Goal: Task Accomplishment & Management: Complete application form

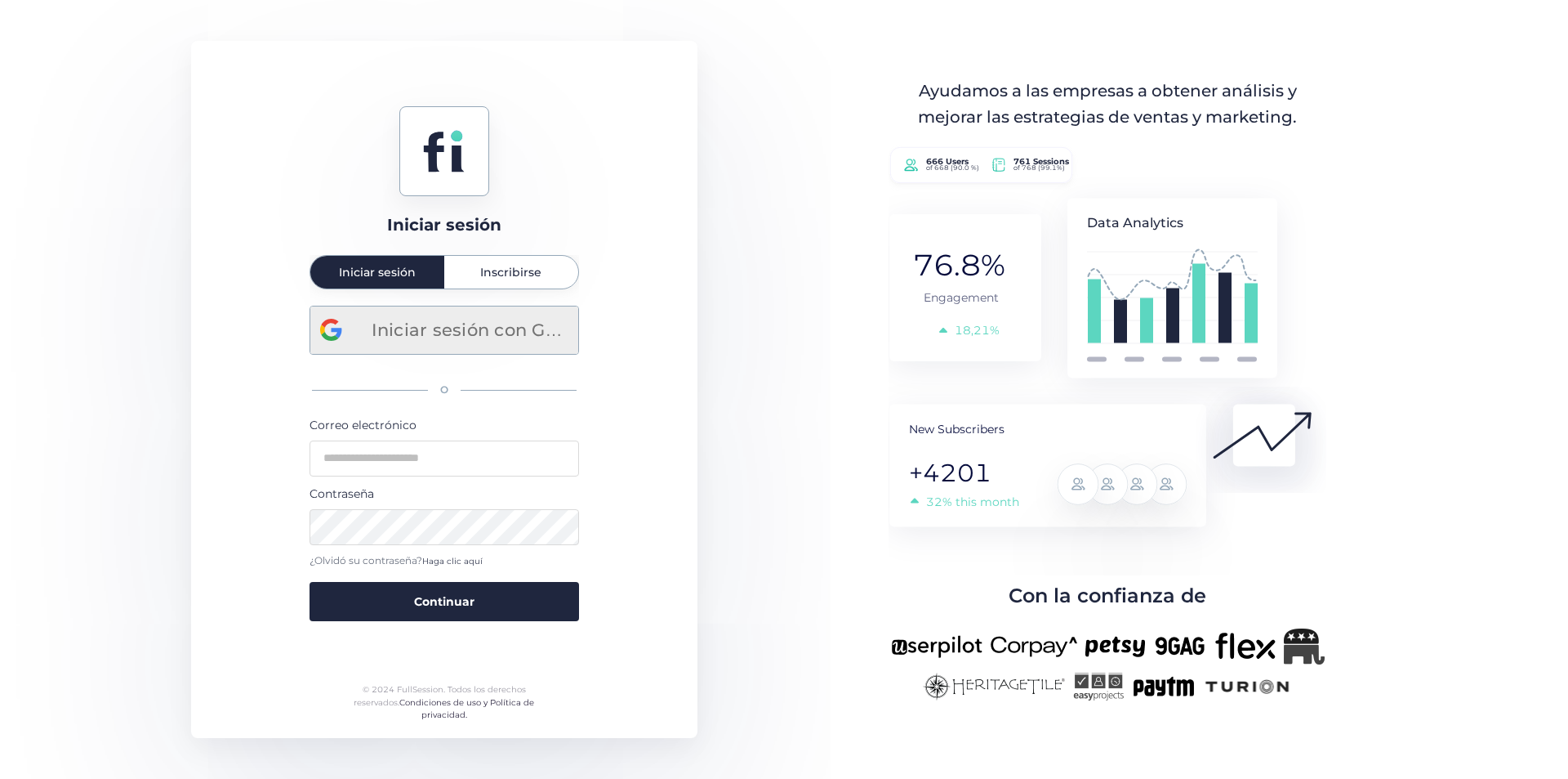
click at [471, 334] on font "Iniciar sesión con Google" at bounding box center [483, 329] width 223 height 21
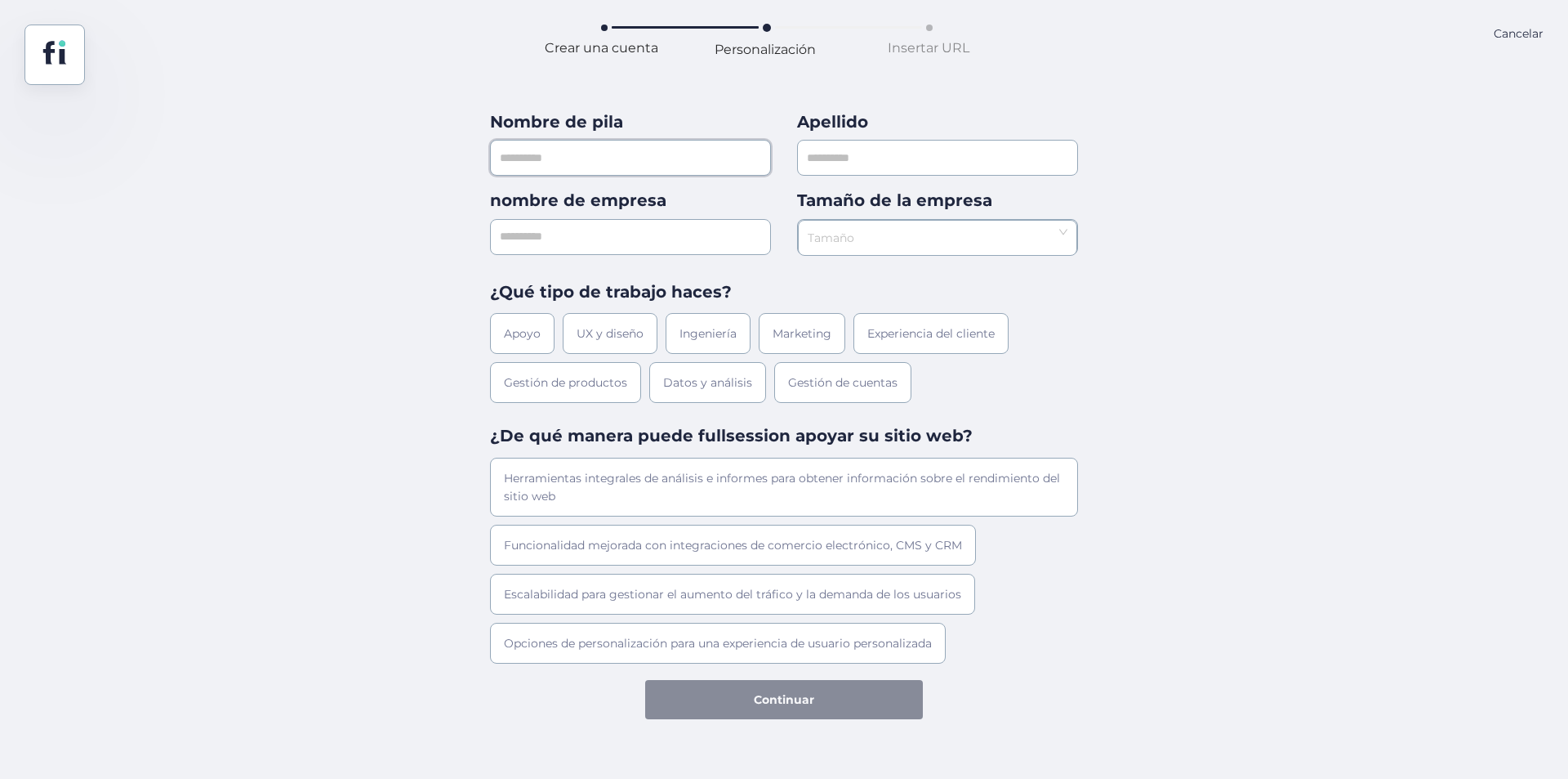
click at [574, 165] on input "text" at bounding box center [630, 158] width 281 height 35
type input "******"
type input "***"
click at [520, 238] on input "text" at bounding box center [630, 237] width 281 height 35
type input "***"
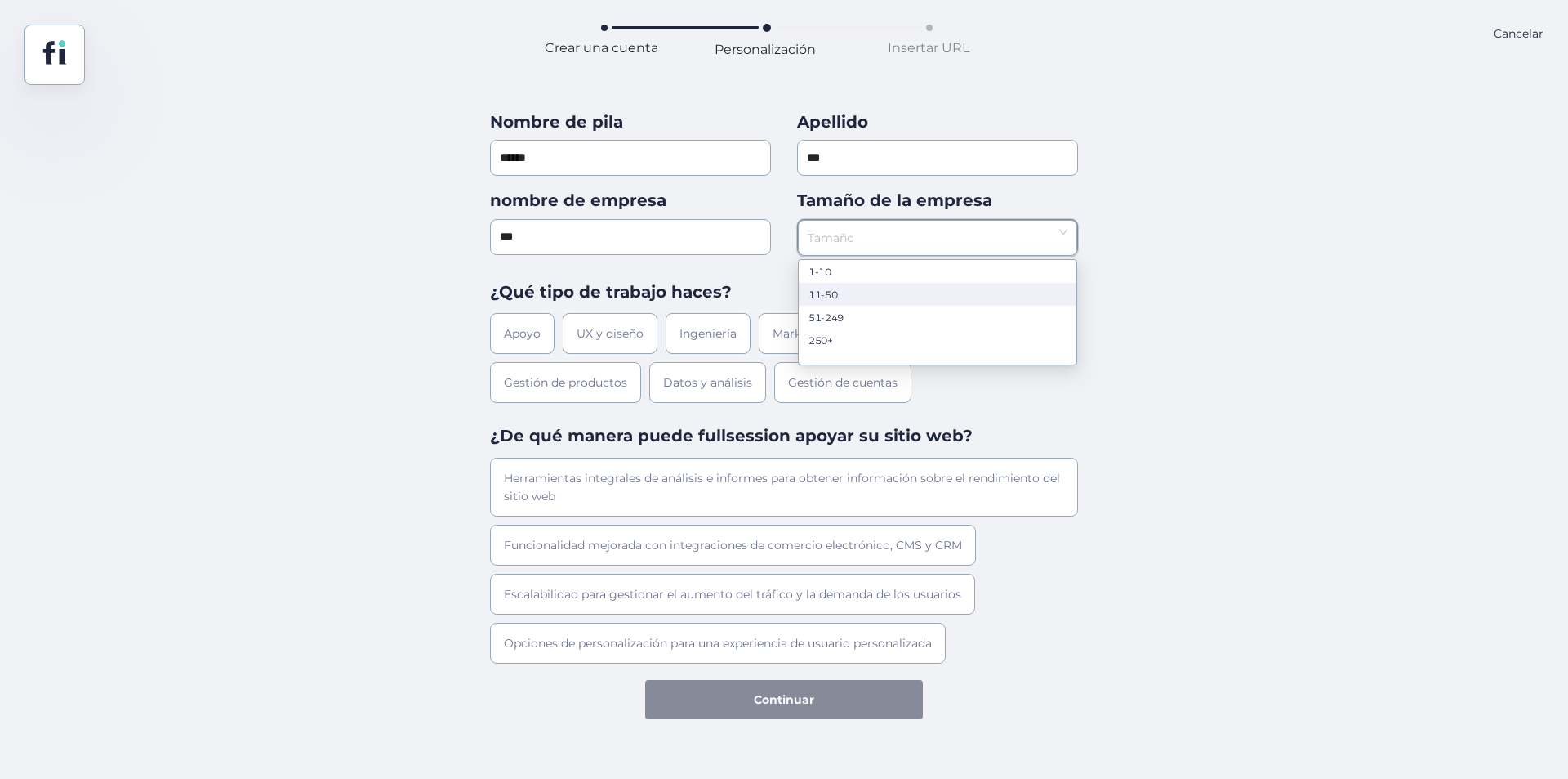
click at [856, 295] on div "11-50" at bounding box center [937, 294] width 258 height 12
click at [522, 336] on font "Apoyo" at bounding box center [521, 333] width 36 height 15
click at [594, 494] on div "Herramientas integrales de análisis e informes para obtener información sobre e…" at bounding box center [784, 487] width 588 height 59
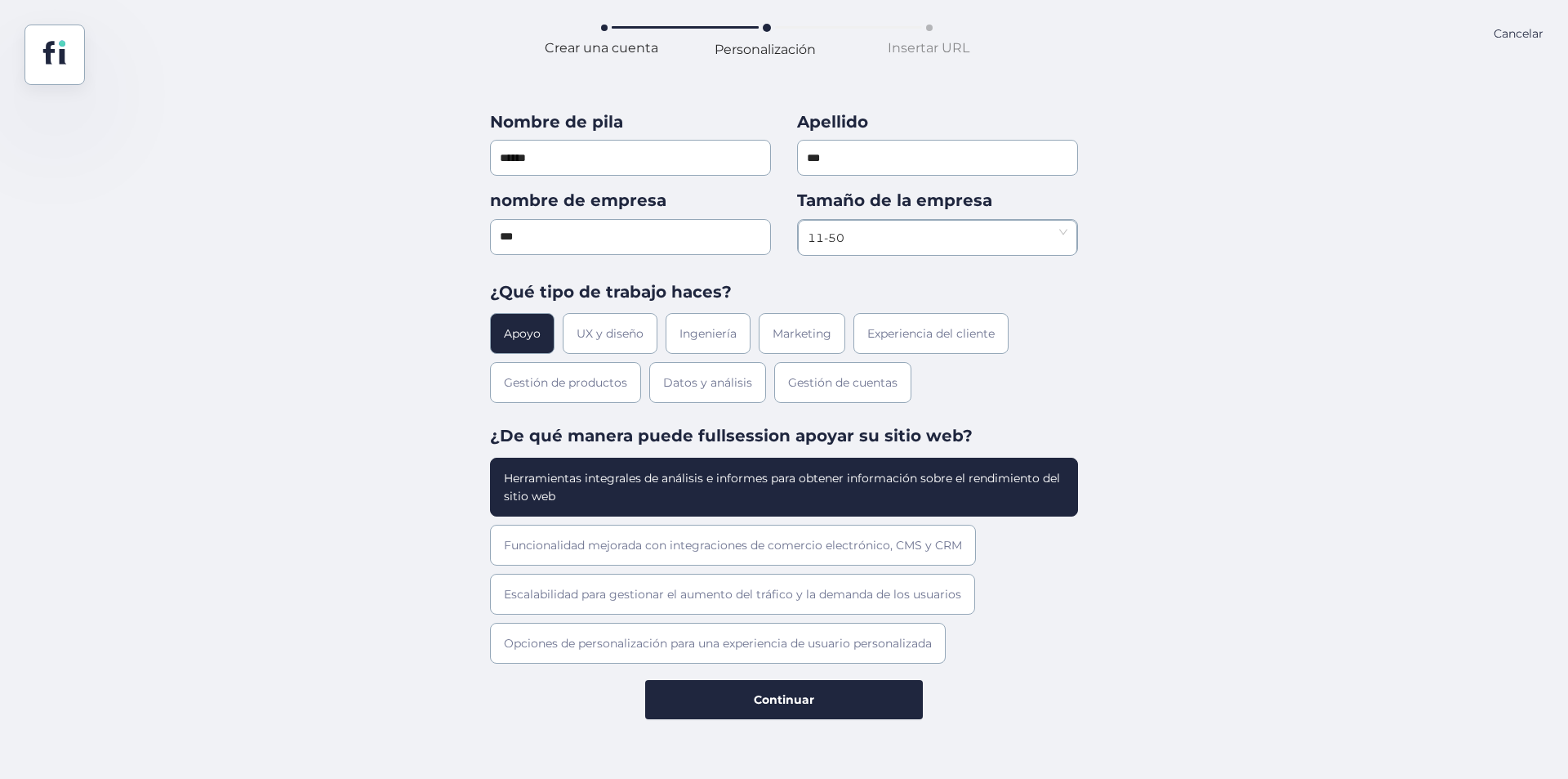
click at [571, 496] on div "Herramientas integrales de análisis e informes para obtener información sobre e…" at bounding box center [784, 487] width 588 height 59
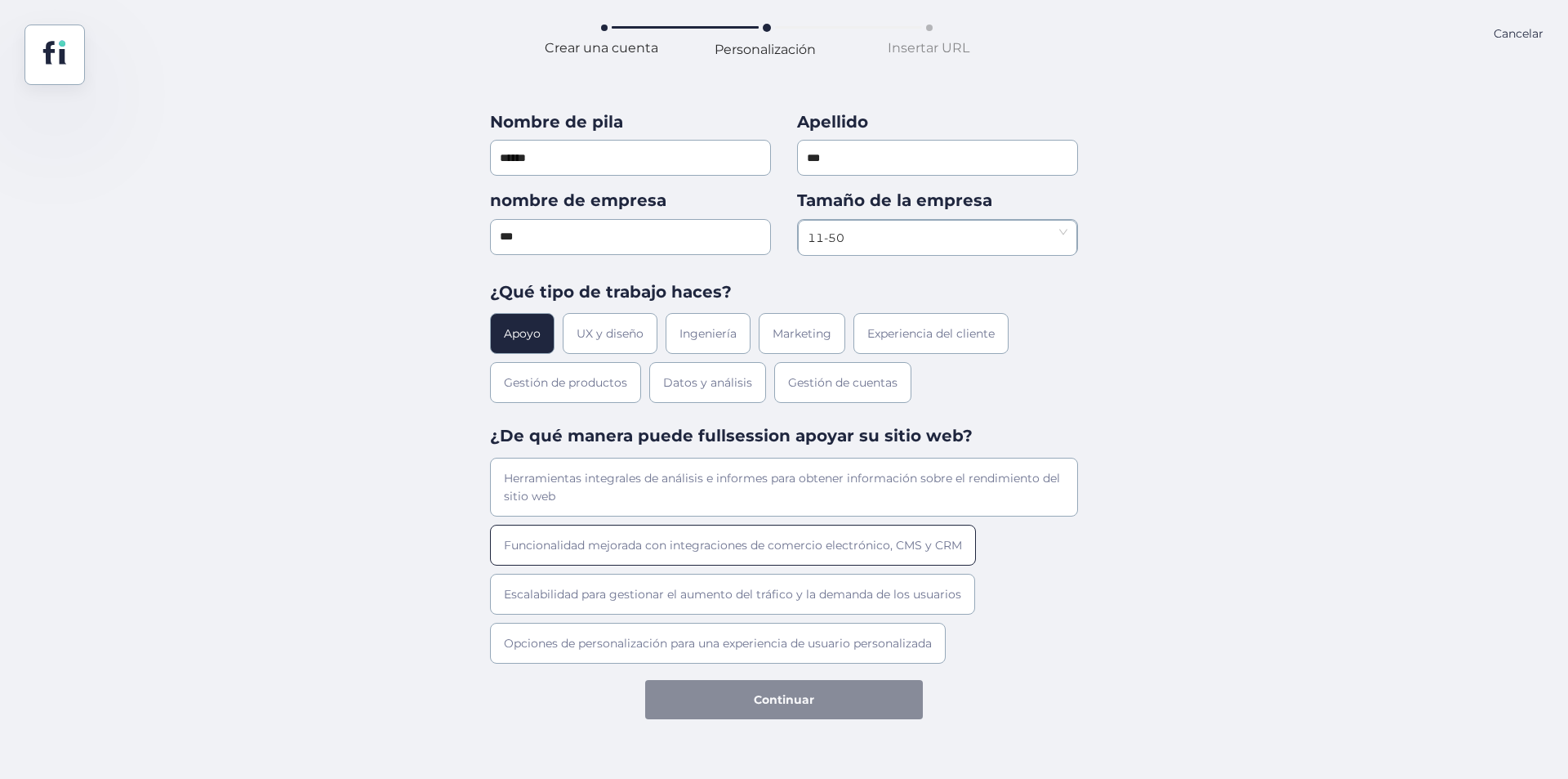
click at [552, 551] on font "Funcionalidad mejorada con integraciones de comercio electrónico, CMS y CRM" at bounding box center [732, 544] width 458 height 15
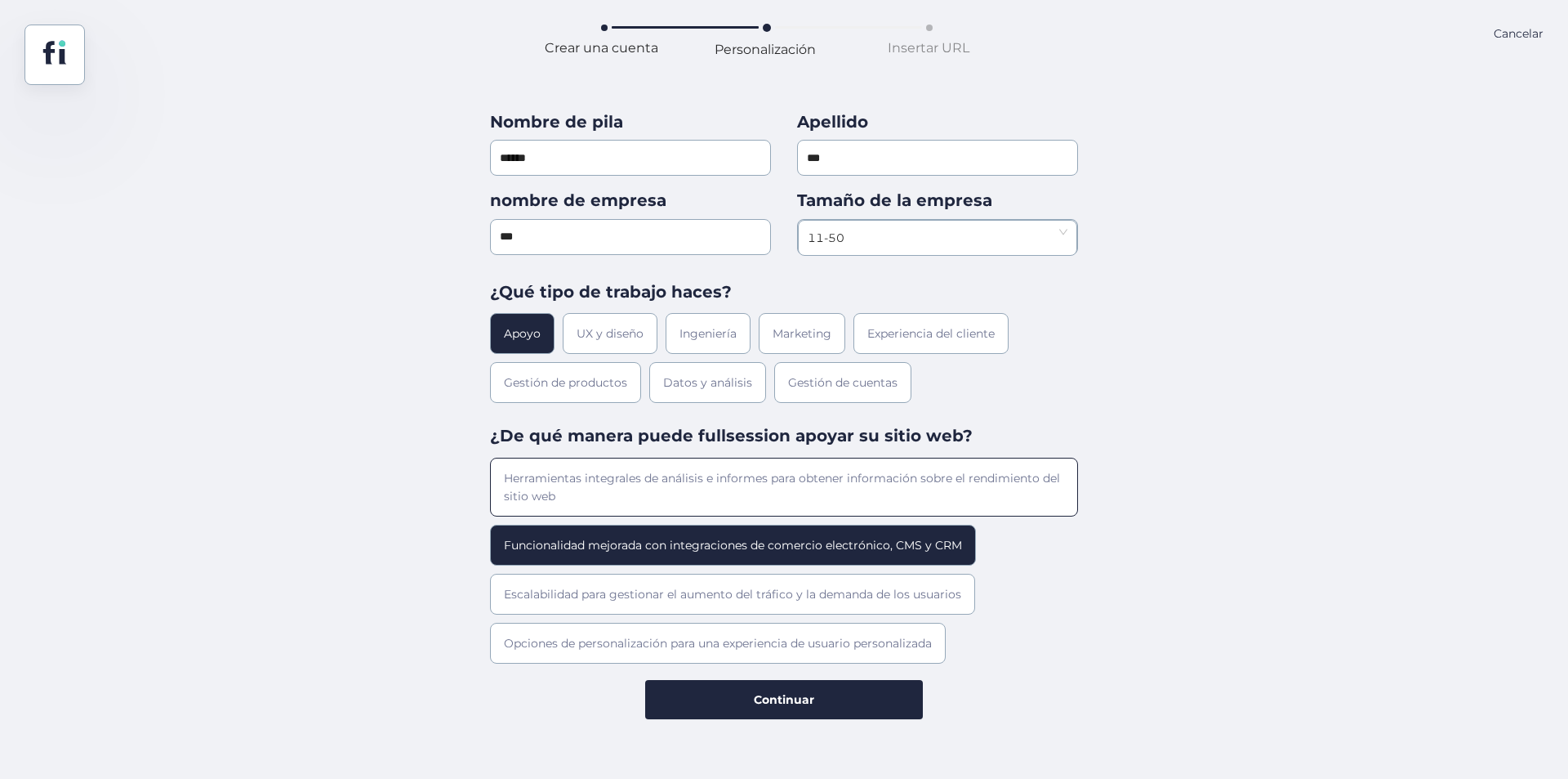
click at [632, 494] on div "Herramientas integrales de análisis e informes para obtener información sobre e…" at bounding box center [784, 487] width 588 height 59
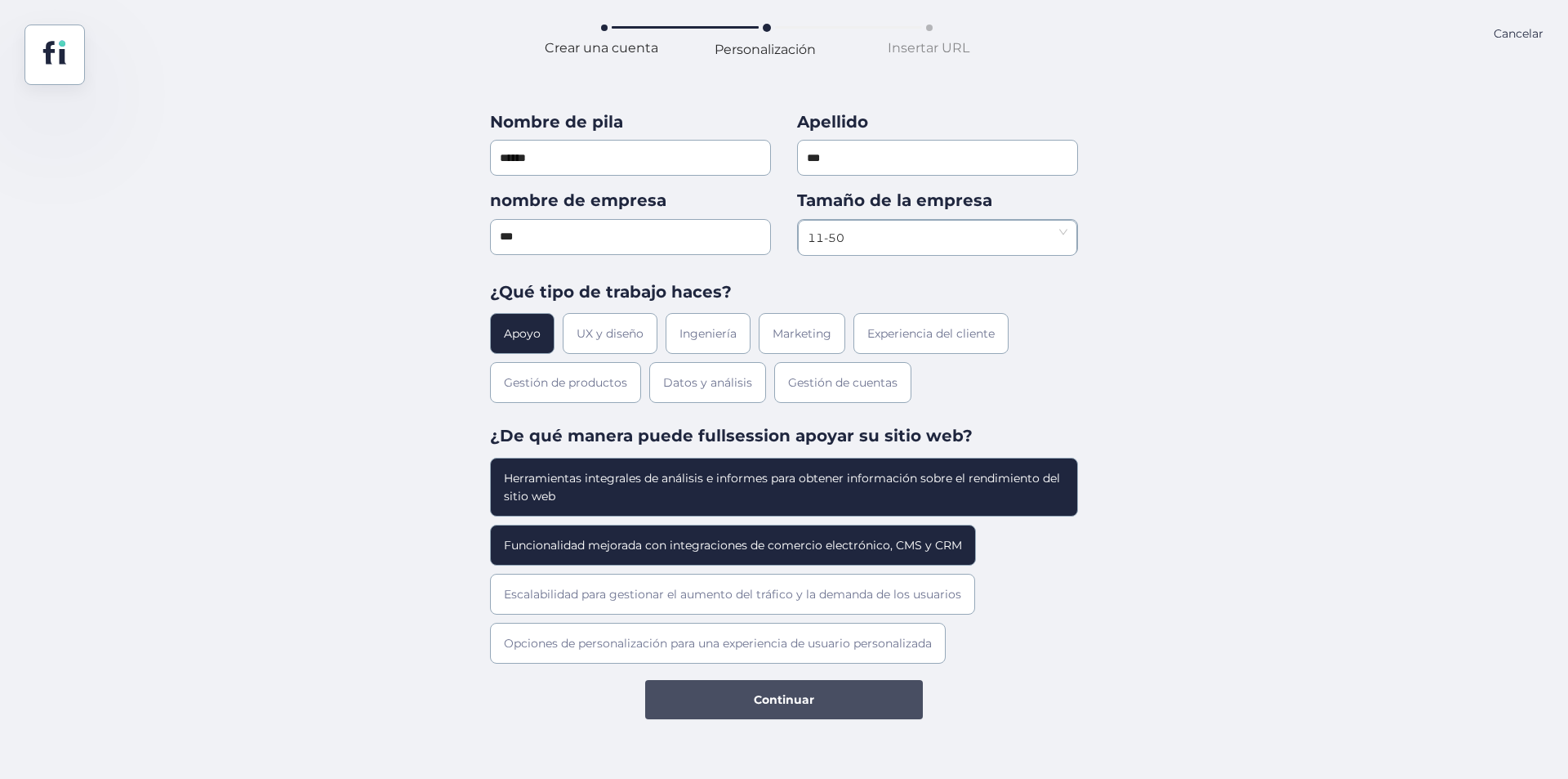
click at [769, 697] on font "Continuar" at bounding box center [784, 699] width 60 height 15
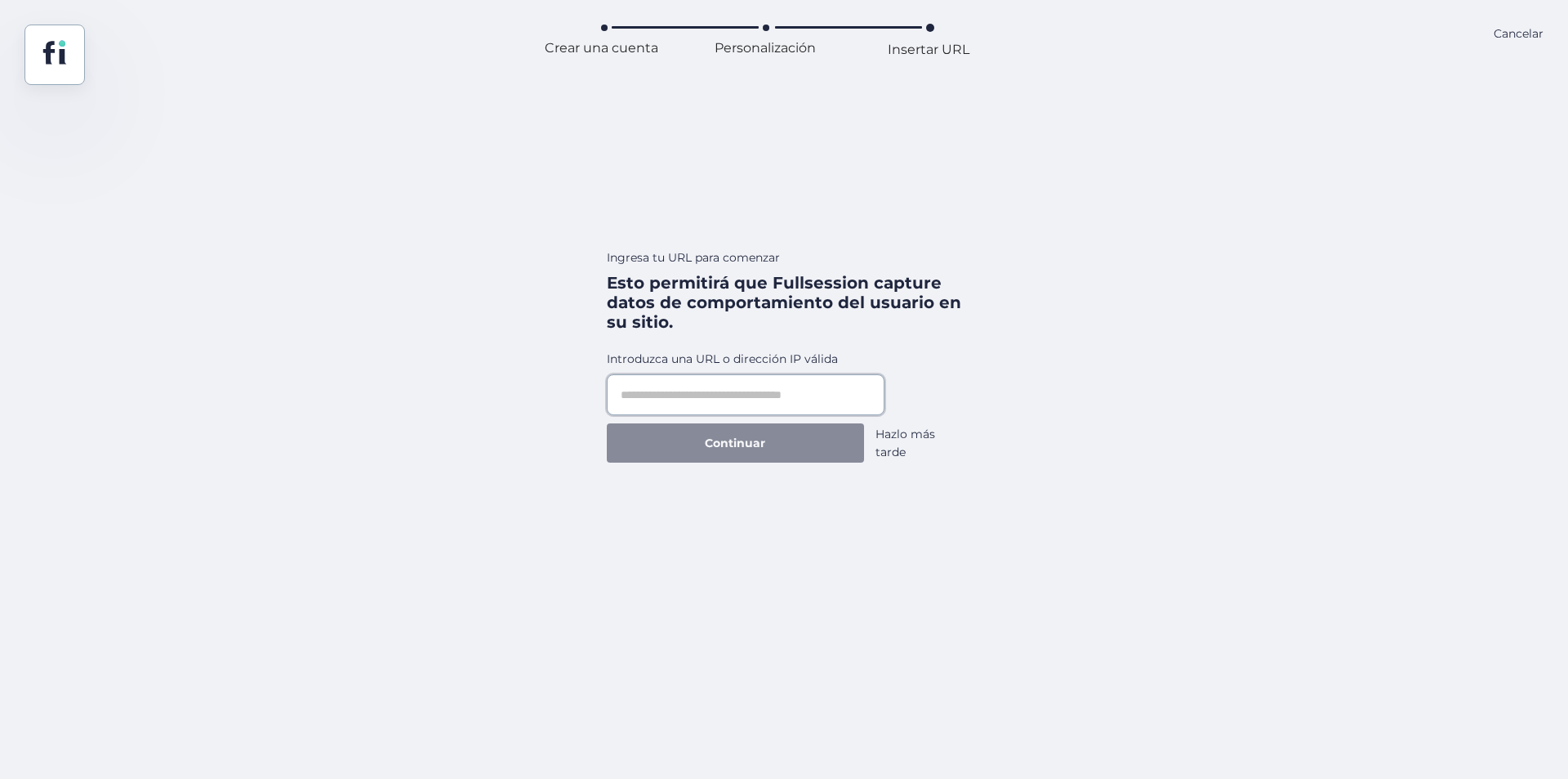
click at [717, 392] on input "text" at bounding box center [746, 394] width 278 height 40
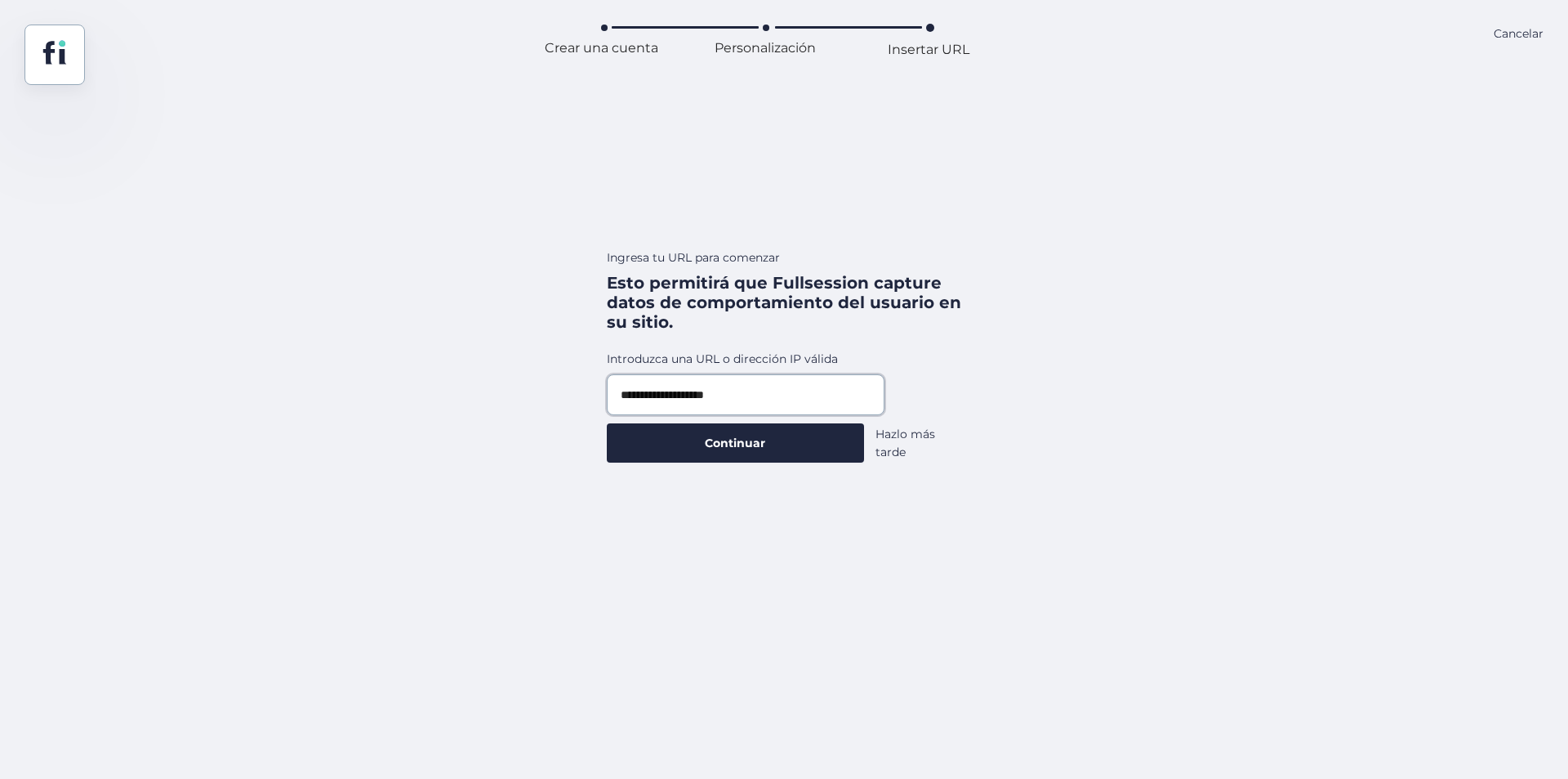
type input "**********"
click at [607, 423] on button "Continuar" at bounding box center [736, 443] width 258 height 39
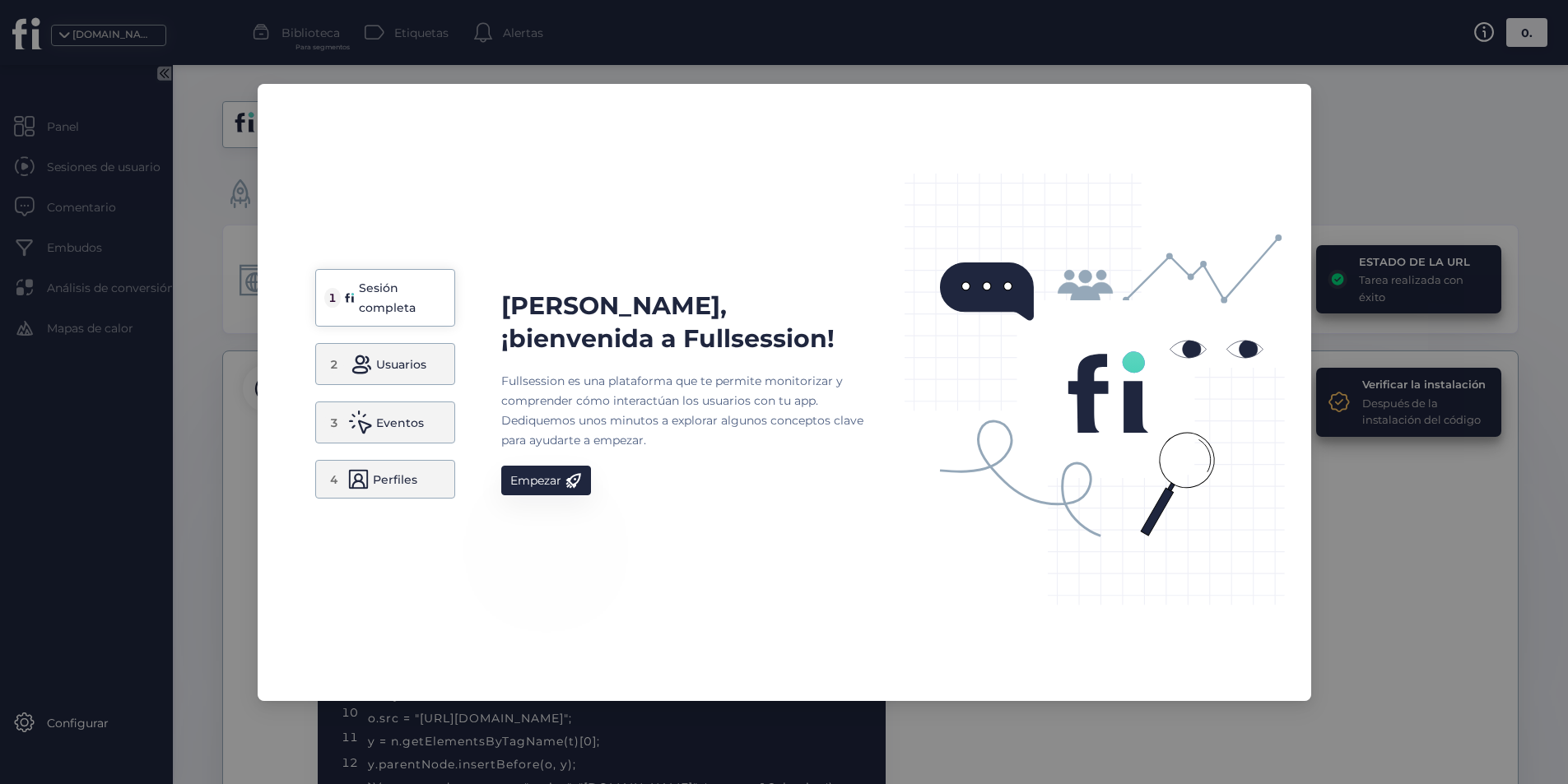
click at [1398, 429] on nz-modal-container "1 Sesión completa 2 Usuarios 3 Eventos 4 Perfiles [PERSON_NAME], ¡bienvenida a …" at bounding box center [784, 392] width 1568 height 784
click at [527, 483] on font "Empezar" at bounding box center [535, 480] width 51 height 15
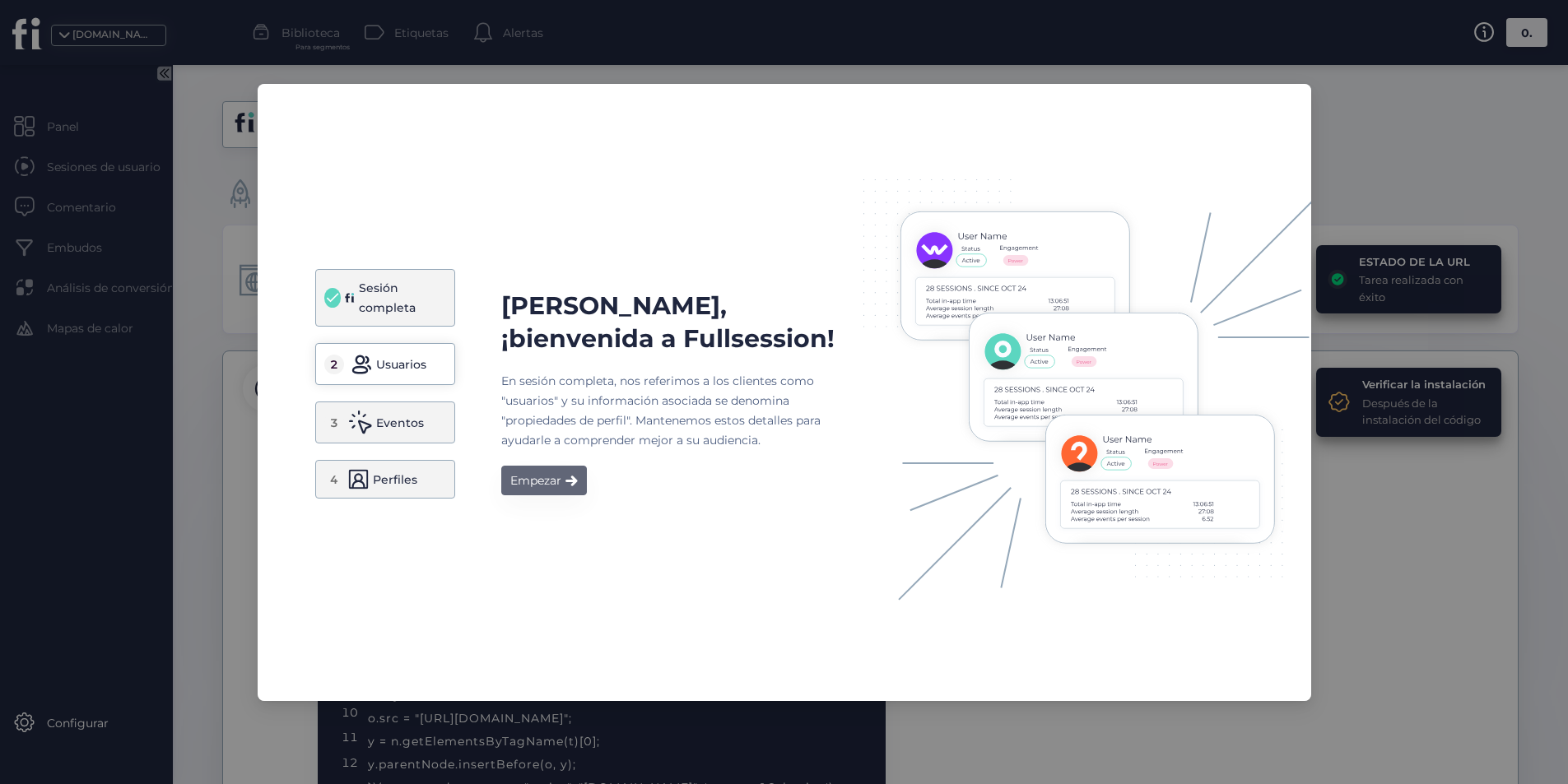
click at [576, 492] on button "Empezar" at bounding box center [544, 480] width 85 height 30
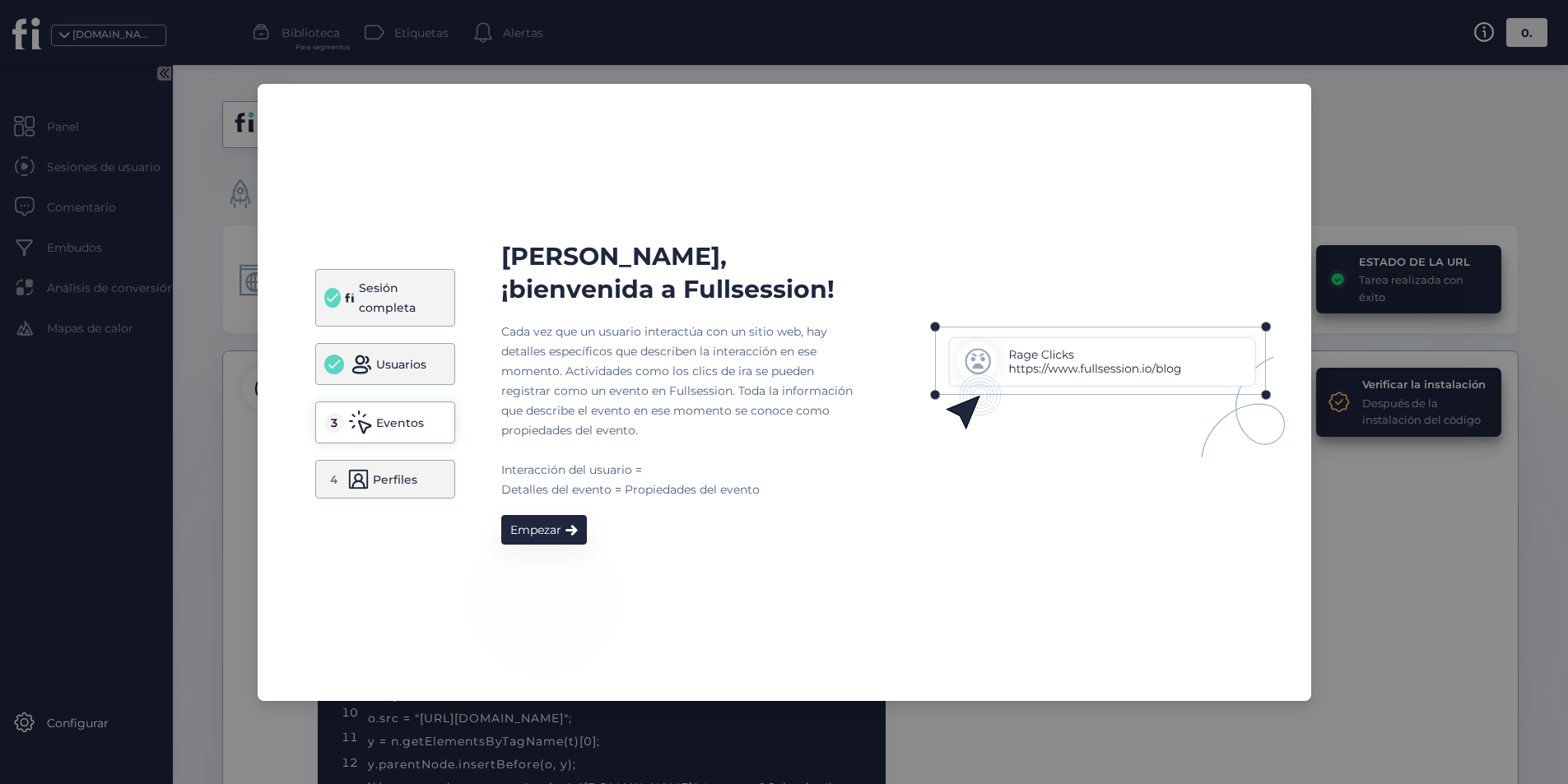
click at [545, 511] on div "[PERSON_NAME], ¡bienvenida a Fullsession! Cada vez que un usuario interactúa co…" at bounding box center [682, 392] width 362 height 305
click at [546, 522] on font "Empezar" at bounding box center [535, 529] width 51 height 15
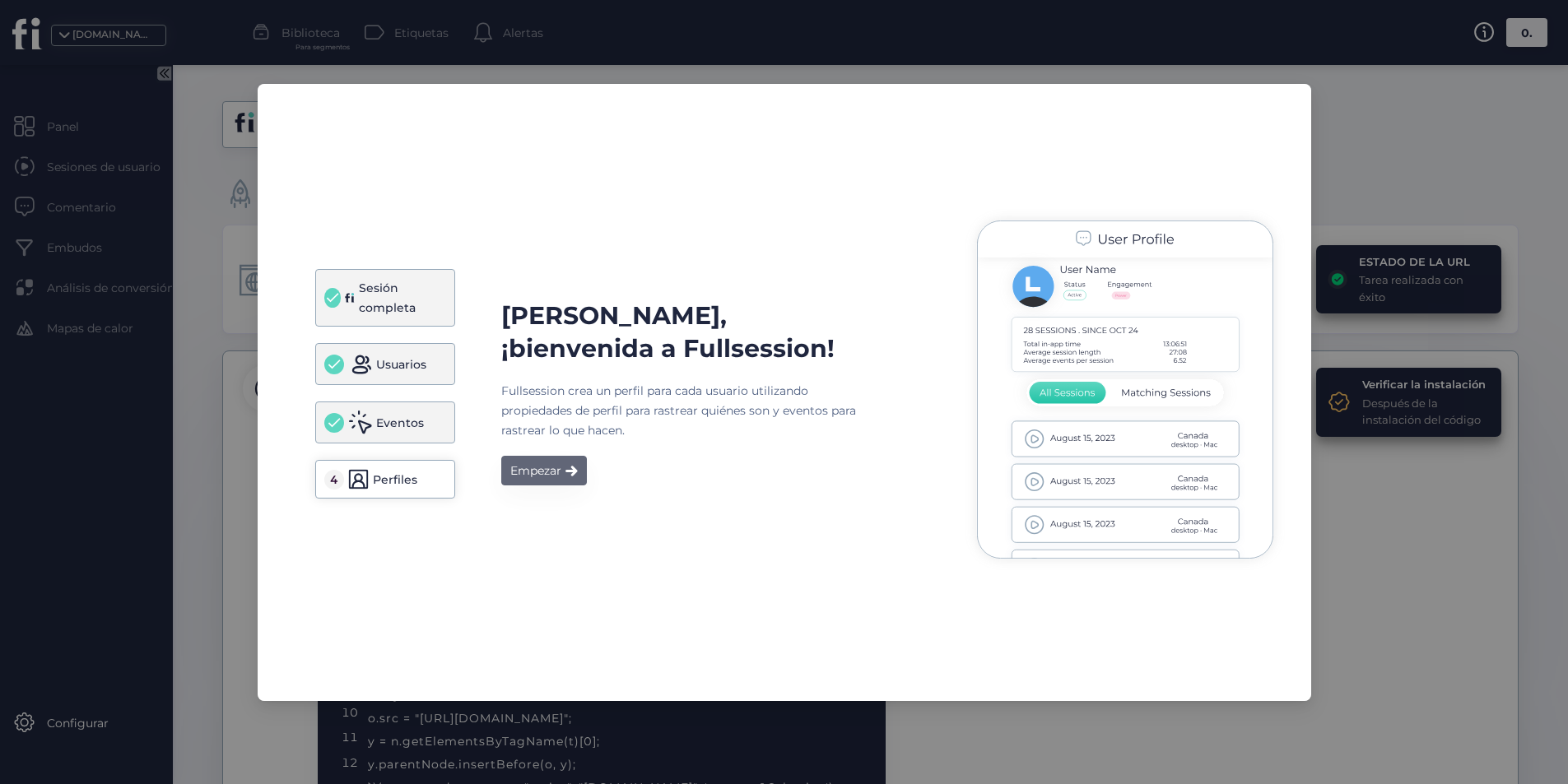
click at [545, 482] on button "Empezar" at bounding box center [544, 470] width 85 height 30
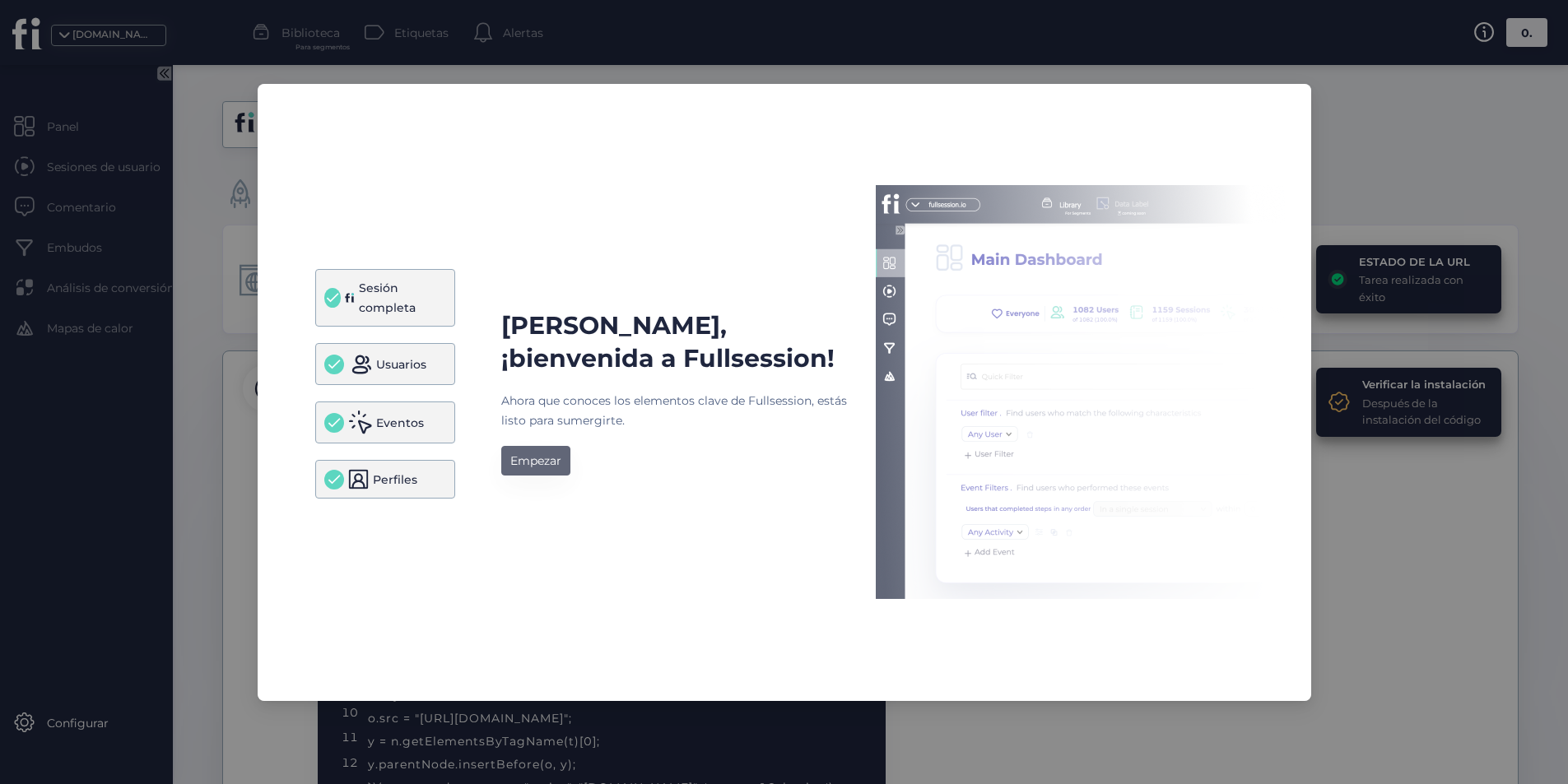
click at [545, 474] on button "Empezar" at bounding box center [536, 460] width 70 height 30
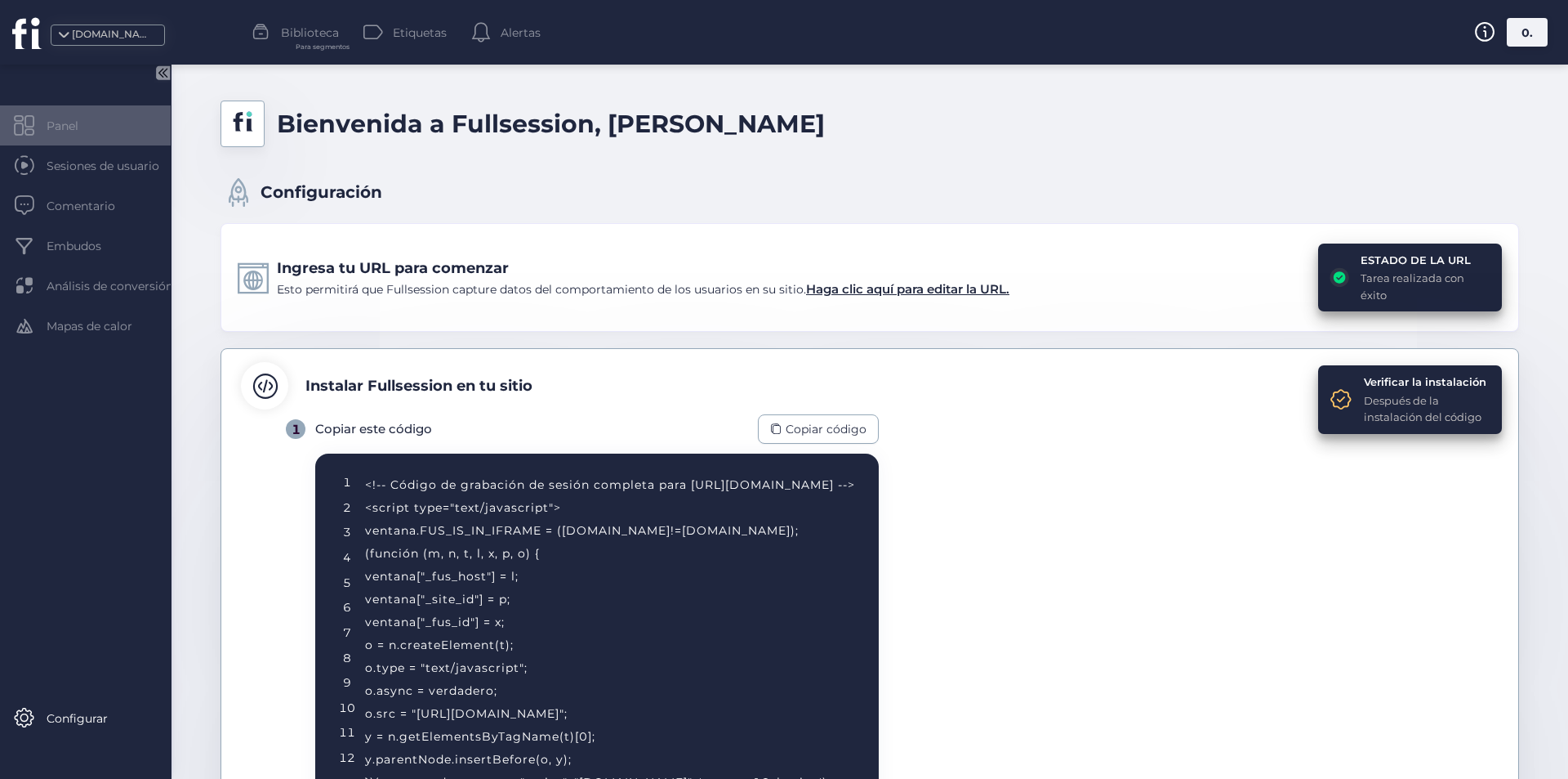
click at [58, 126] on font "Panel" at bounding box center [62, 125] width 32 height 15
click at [75, 203] on font "Comentario" at bounding box center [81, 205] width 69 height 15
click at [113, 169] on font "Sesiones de usuario" at bounding box center [102, 166] width 112 height 15
click at [126, 34] on font "[DOMAIN_NAME]" at bounding box center [115, 34] width 87 height 12
